Goal: Transaction & Acquisition: Purchase product/service

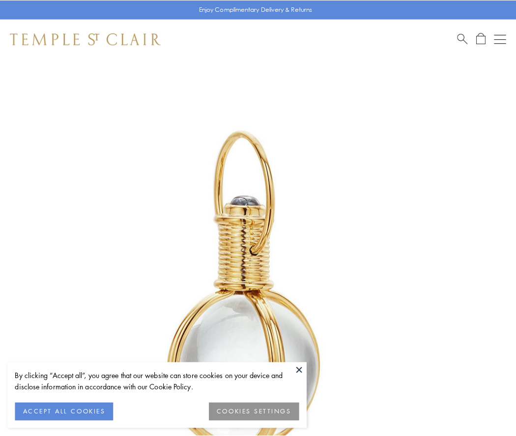
scroll to position [257, 0]
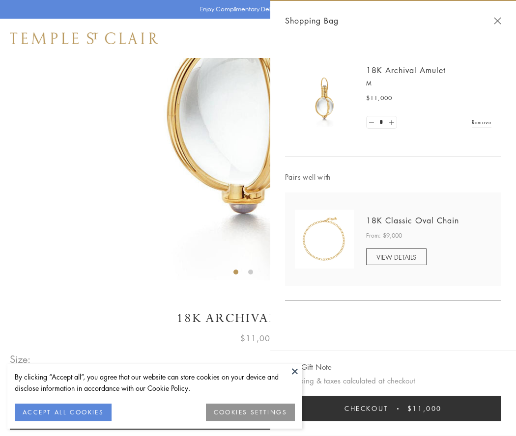
click at [393, 409] on button "Checkout $11,000" at bounding box center [393, 409] width 216 height 26
